Goal: Information Seeking & Learning: Learn about a topic

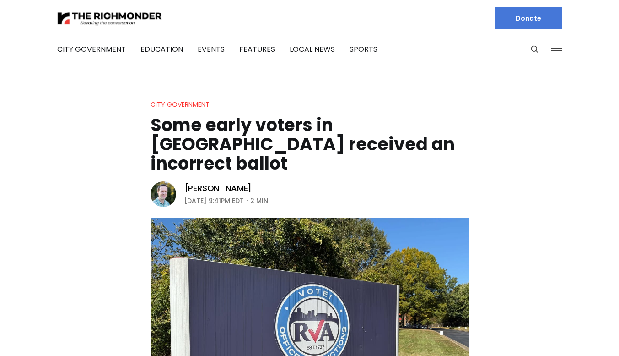
scroll to position [1, 0]
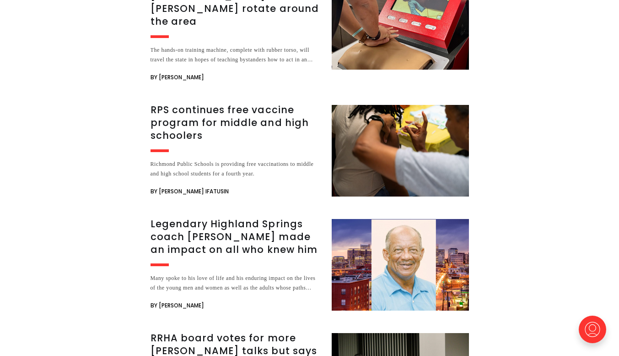
scroll to position [1353, 0]
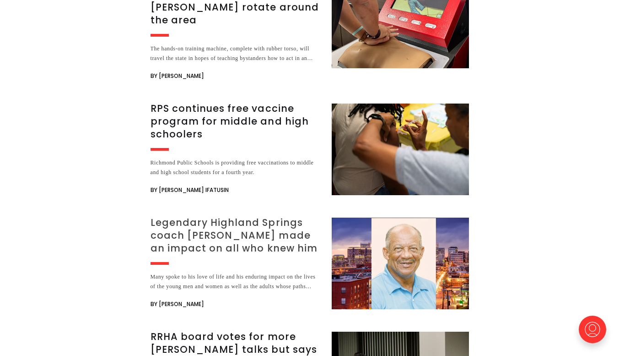
click at [210, 216] on h3 "Legendary Highland Springs coach [PERSON_NAME] made an impact on all who knew h…" at bounding box center [236, 235] width 170 height 38
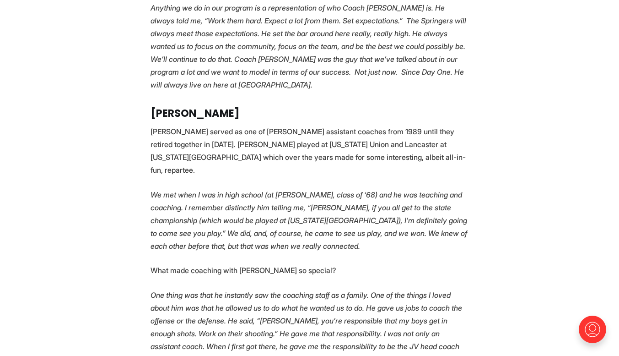
scroll to position [2120, 0]
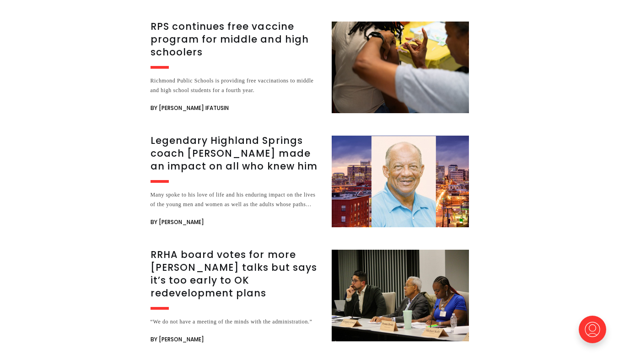
scroll to position [1435, 0]
